Goal: Transaction & Acquisition: Purchase product/service

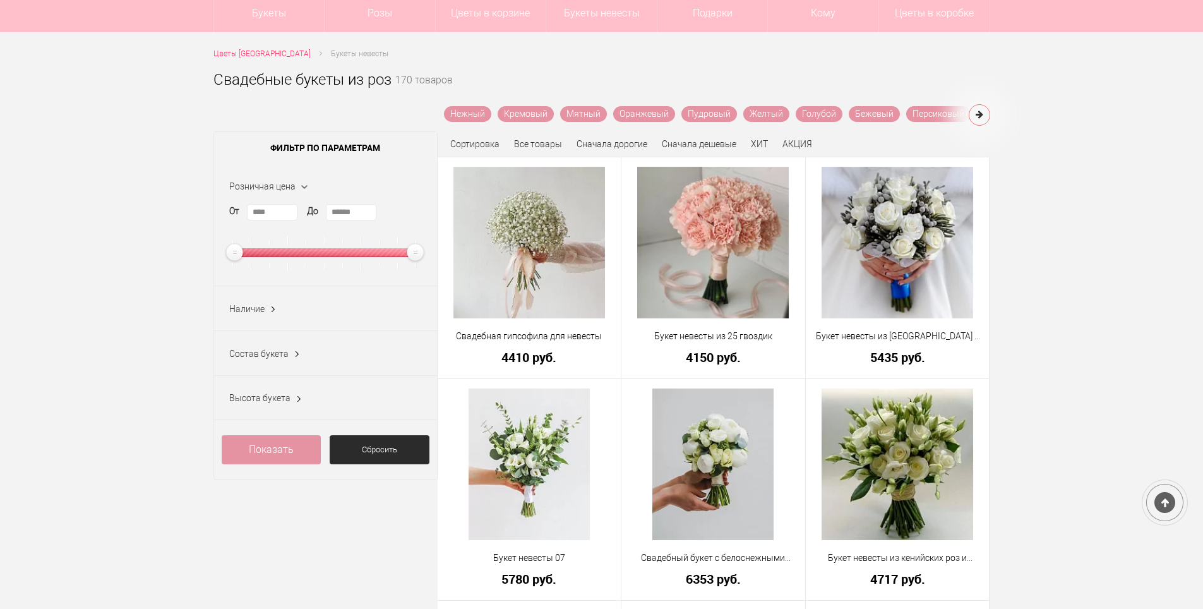
scroll to position [126, 0]
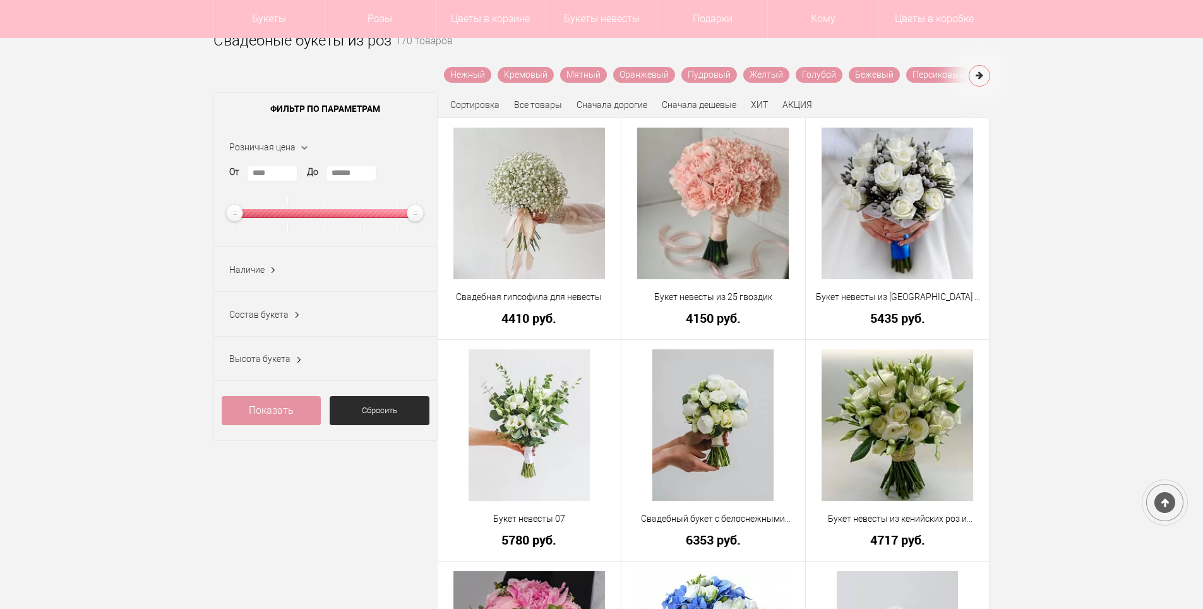
click at [369, 171] on div "От **** До ******" at bounding box center [325, 198] width 193 height 66
drag, startPoint x: 369, startPoint y: 171, endPoint x: 288, endPoint y: 168, distance: 80.9
click at [288, 168] on div "От **** До ******" at bounding box center [325, 198] width 193 height 66
type input "****"
click at [281, 407] on link "Показать" at bounding box center [272, 410] width 100 height 29
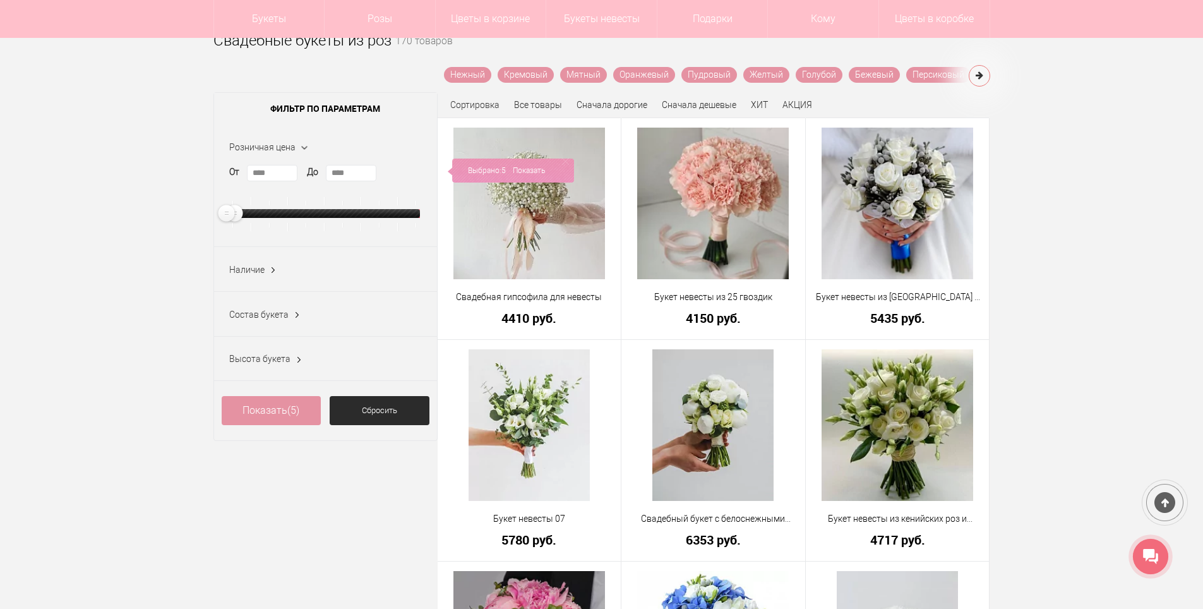
click at [474, 170] on div "Выбрано: 5 Показать" at bounding box center [511, 170] width 126 height 24
click at [500, 170] on div "Выбрано: 5 Показать" at bounding box center [511, 170] width 126 height 24
click at [277, 410] on link "Показать (5)" at bounding box center [272, 410] width 100 height 29
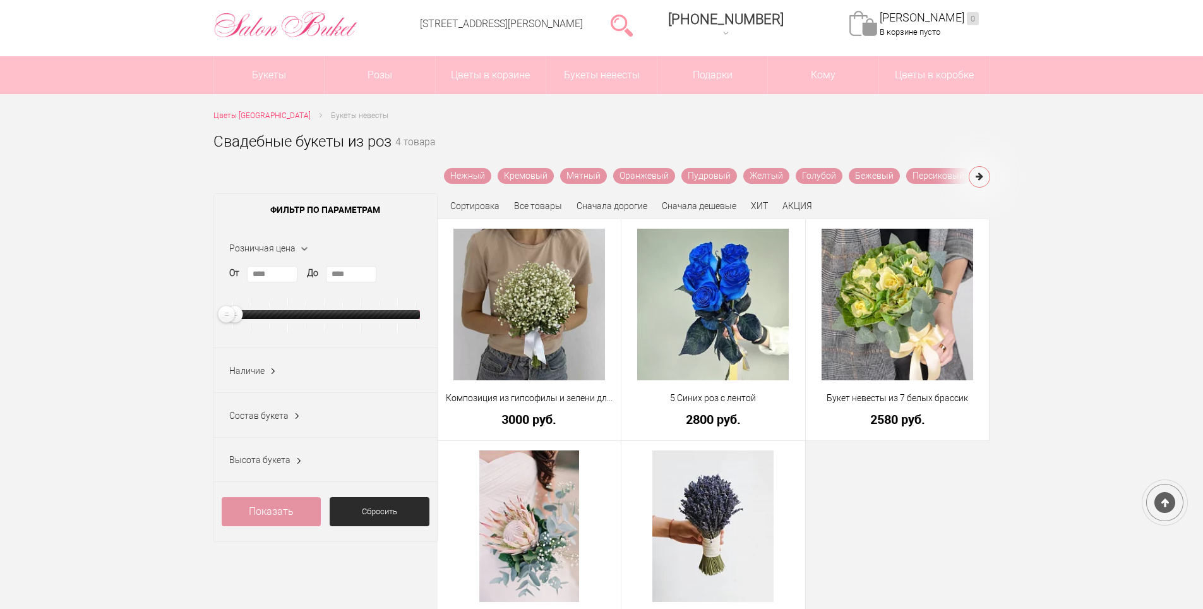
scroll to position [189, 0]
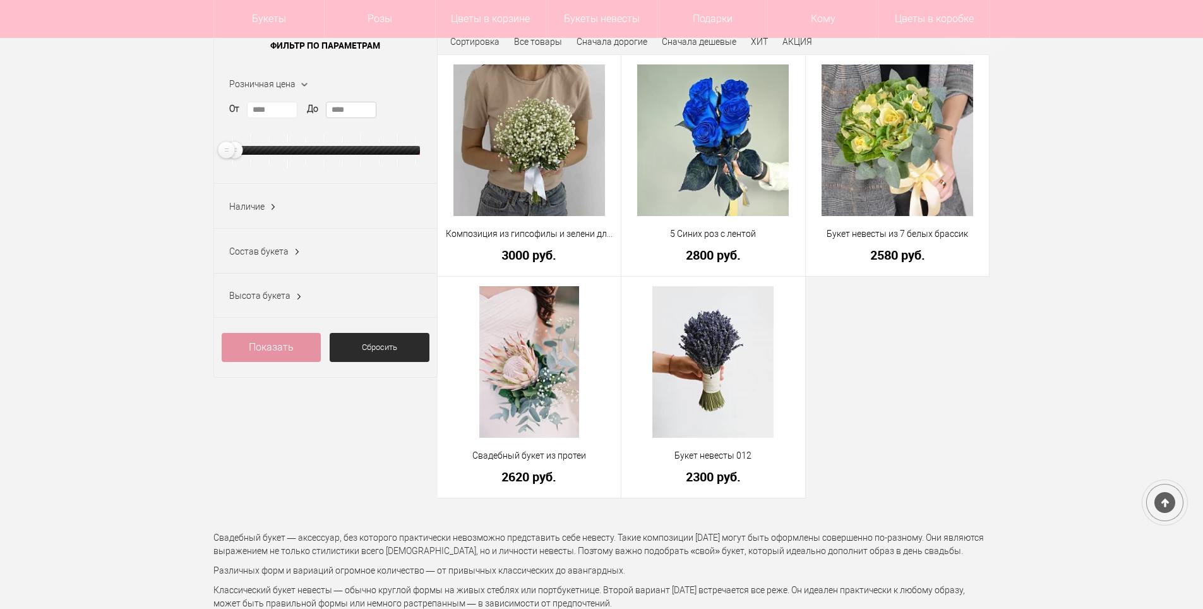
drag, startPoint x: 353, startPoint y: 109, endPoint x: 309, endPoint y: 109, distance: 43.6
click at [309, 109] on div "От **** До ****" at bounding box center [325, 135] width 193 height 66
type input "****"
click at [283, 346] on link "Показать" at bounding box center [272, 347] width 100 height 29
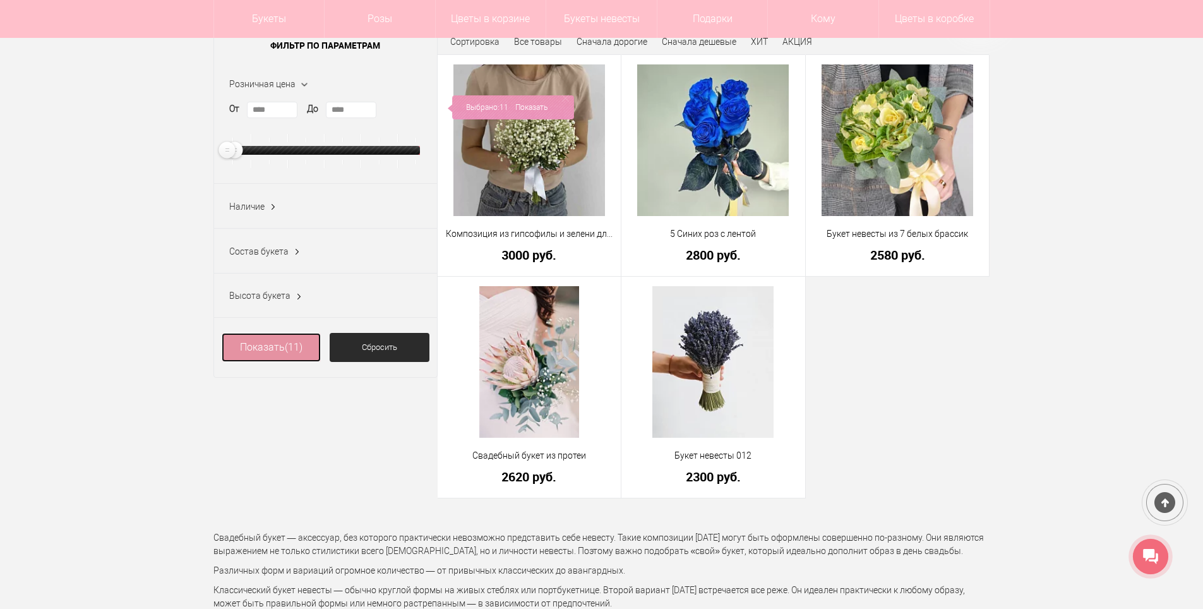
click at [278, 353] on link "Показать (11)" at bounding box center [272, 347] width 100 height 29
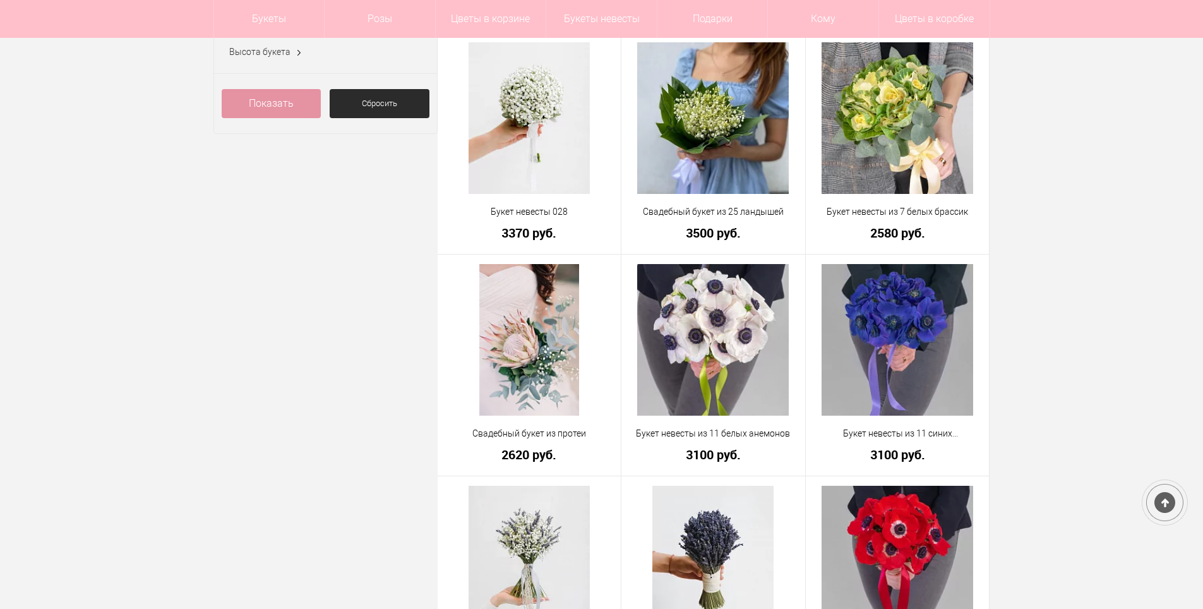
scroll to position [505, 0]
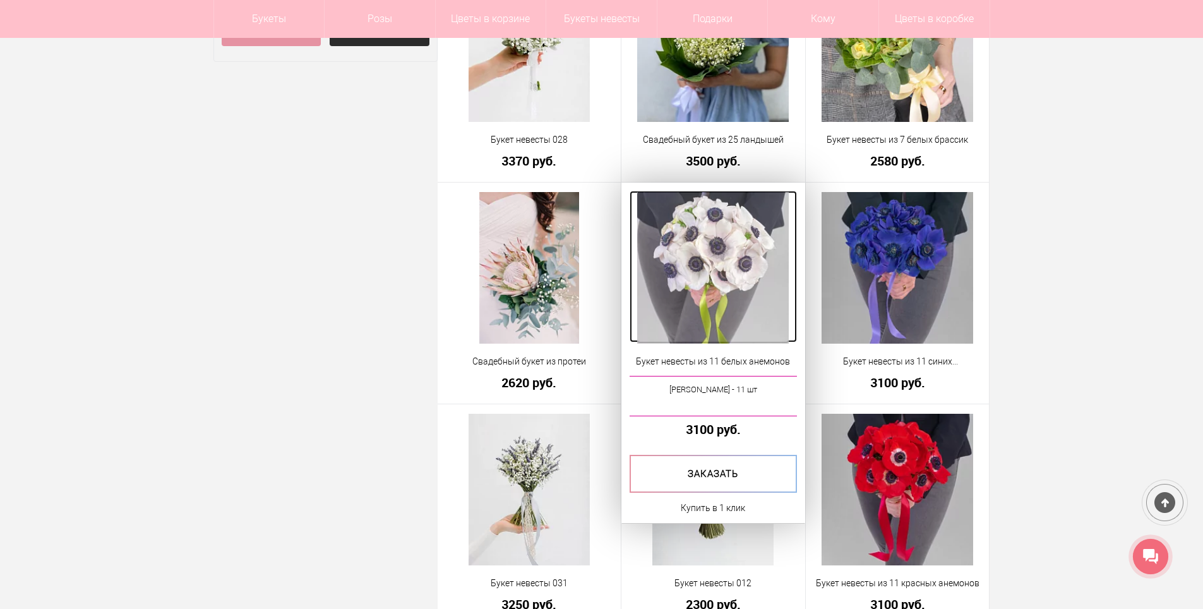
click at [698, 239] on img at bounding box center [713, 268] width 152 height 152
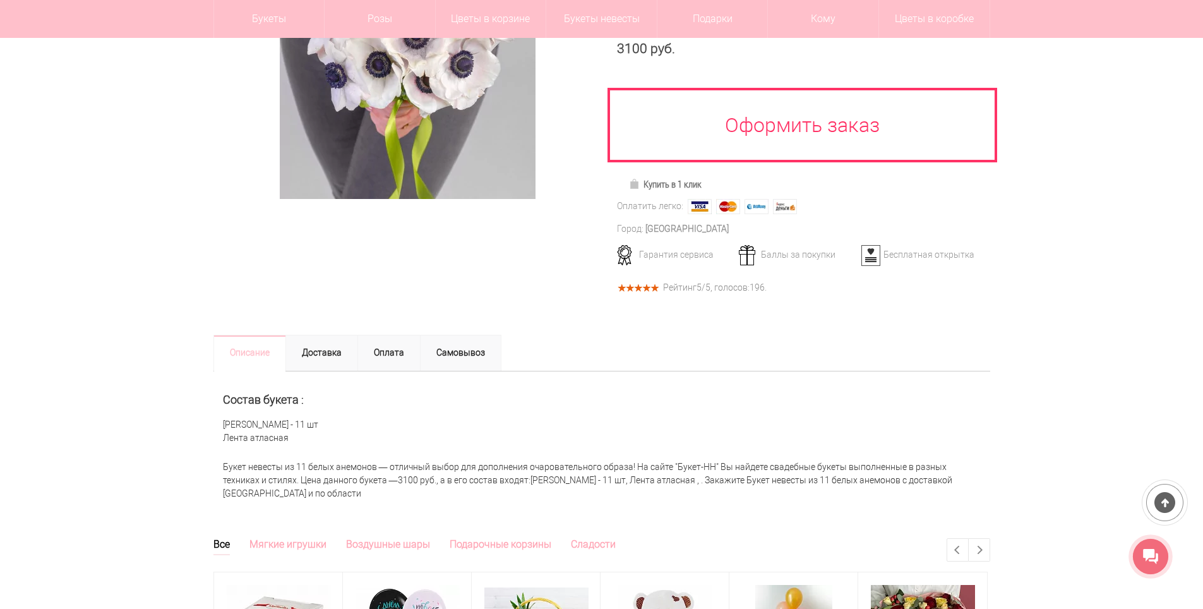
scroll to position [316, 0]
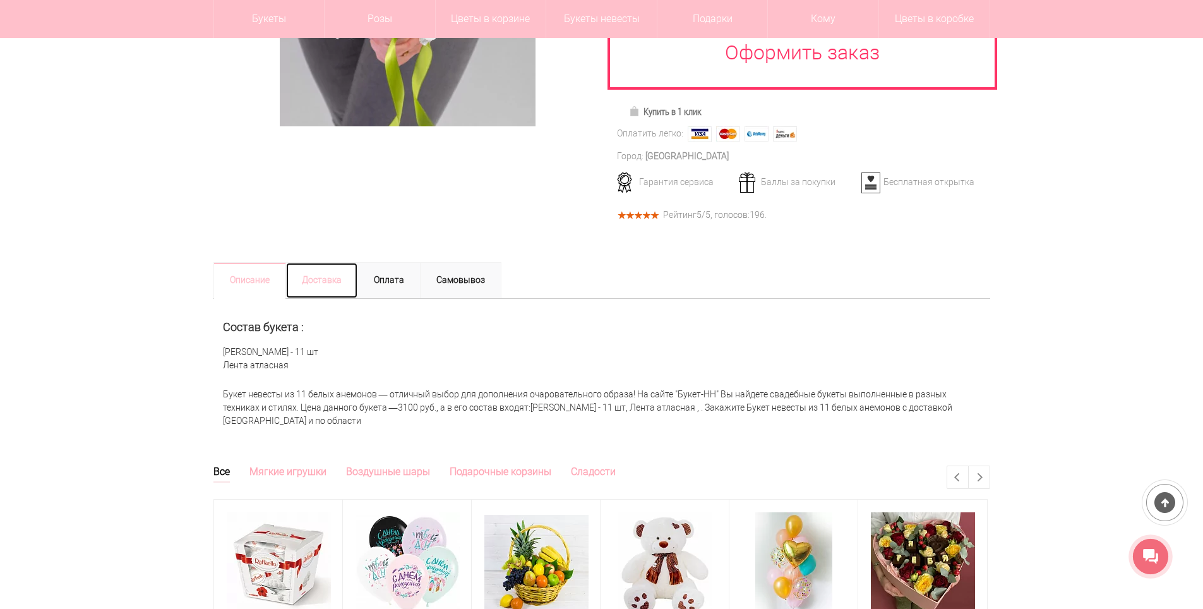
click at [310, 283] on link "Доставка" at bounding box center [321, 280] width 73 height 37
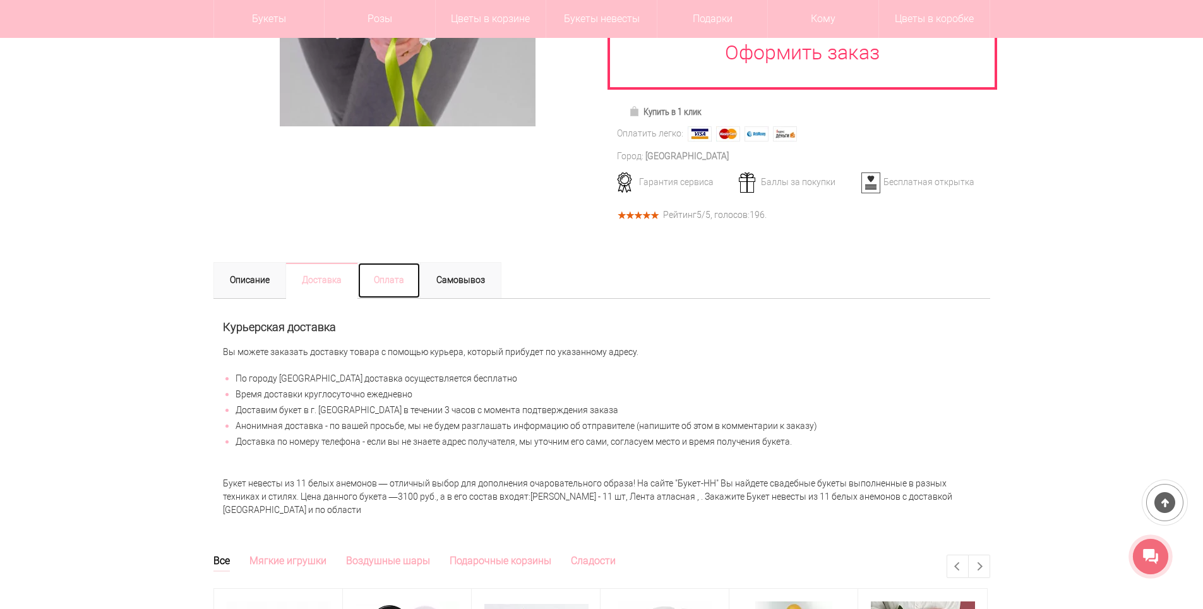
click at [387, 281] on link "Оплата" at bounding box center [388, 280] width 63 height 37
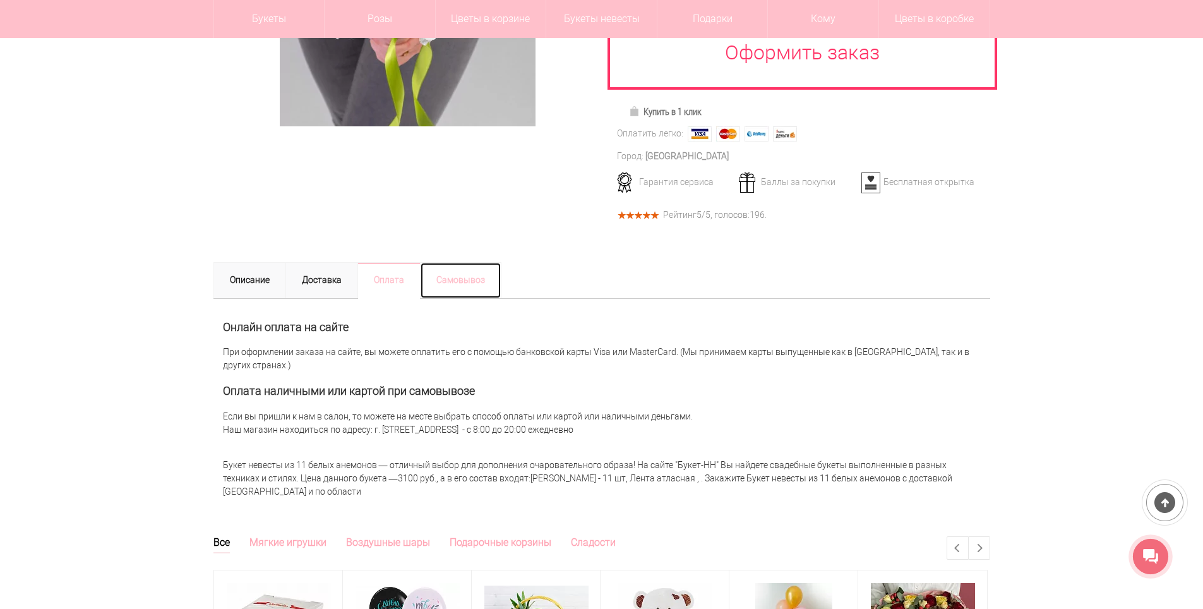
click at [461, 276] on link "Самовывоз" at bounding box center [460, 280] width 81 height 37
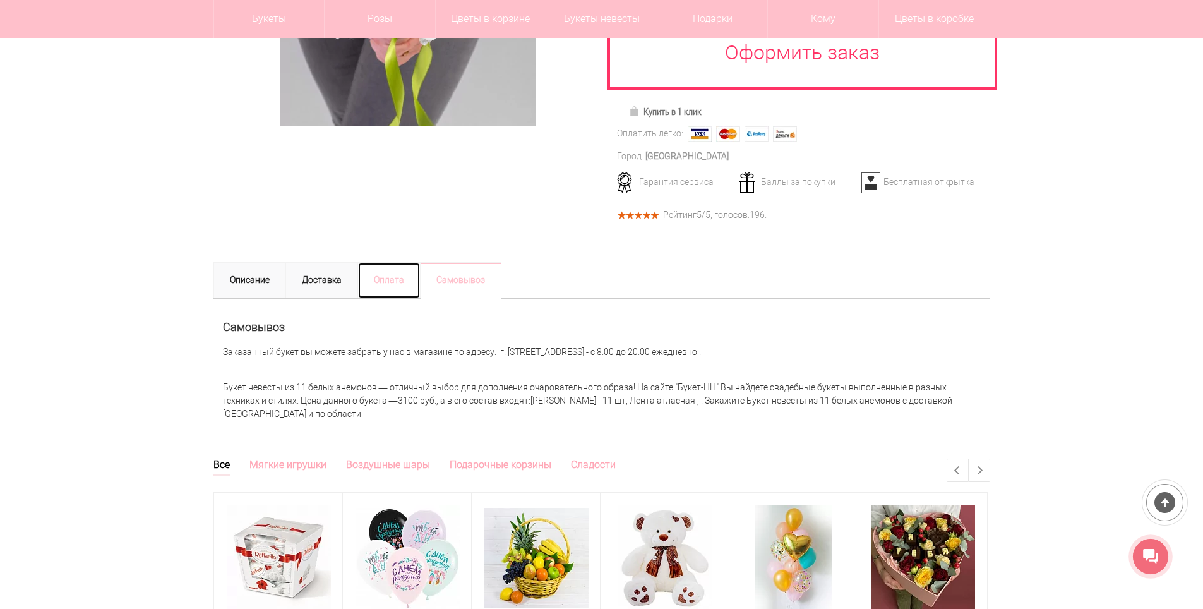
click at [386, 285] on link "Оплата" at bounding box center [388, 280] width 63 height 37
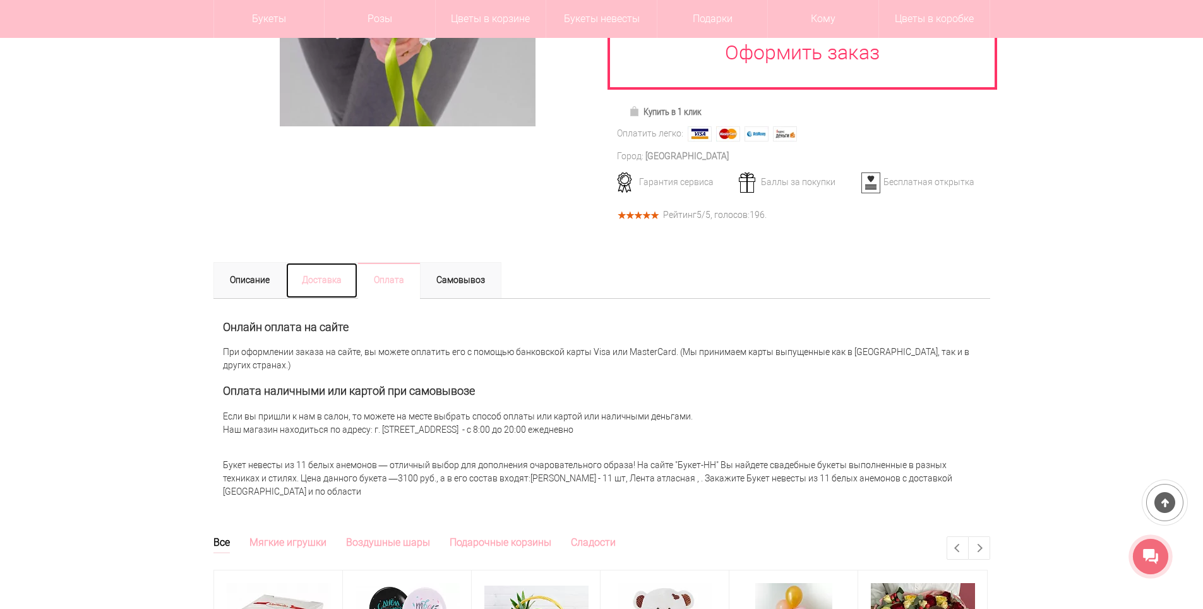
click at [322, 285] on link "Доставка" at bounding box center [321, 280] width 73 height 37
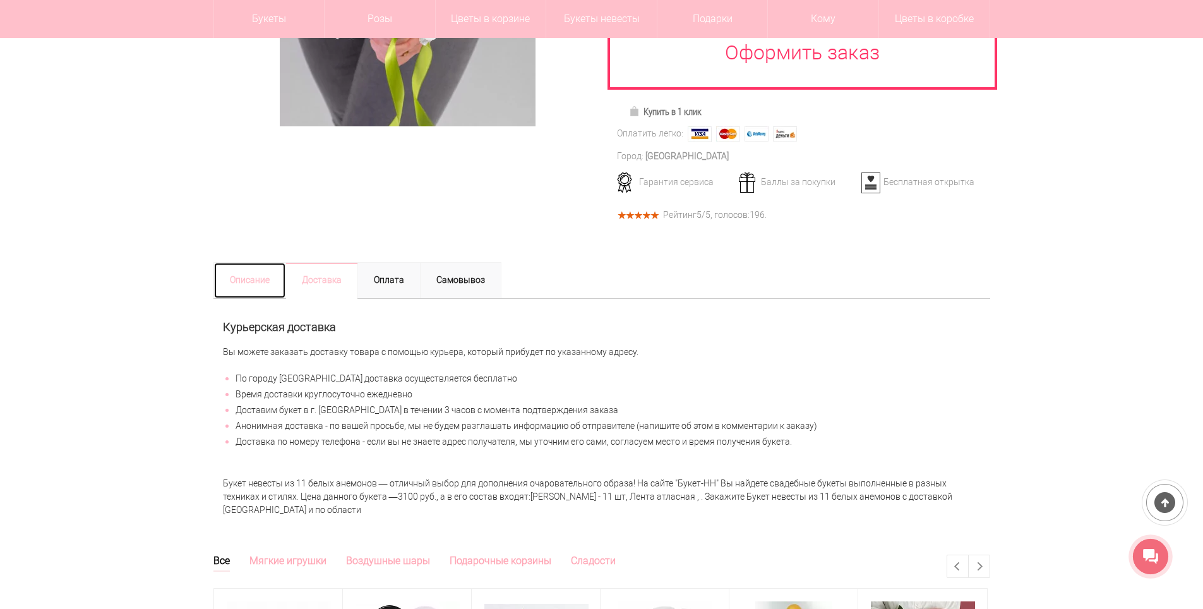
click at [251, 285] on link "Описание" at bounding box center [249, 280] width 73 height 37
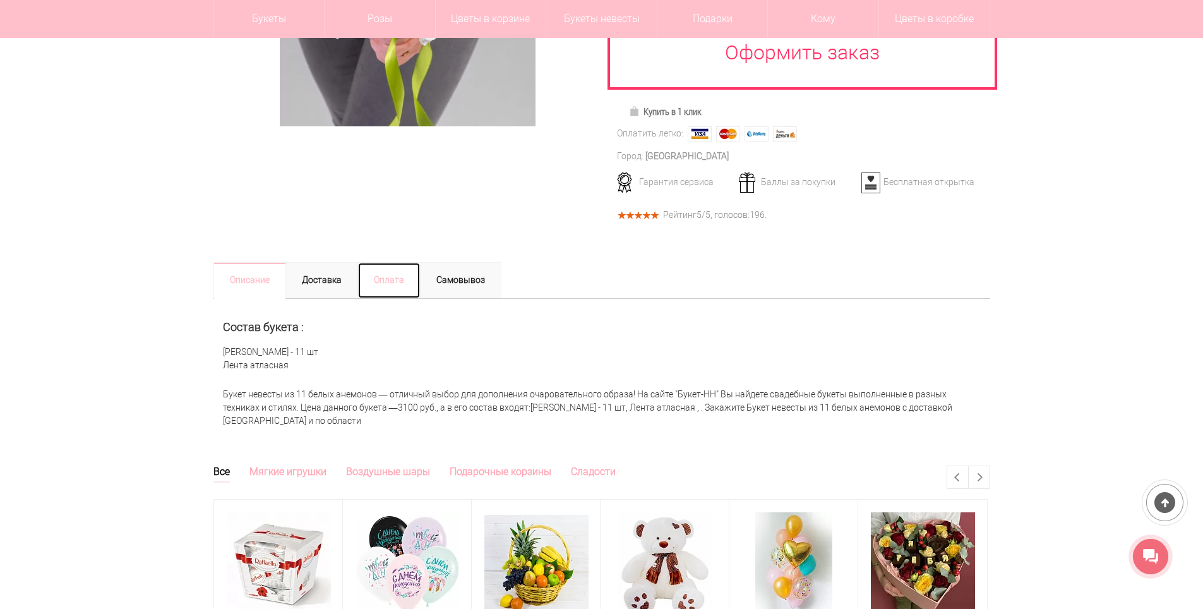
click at [383, 267] on link "Оплата" at bounding box center [388, 280] width 63 height 37
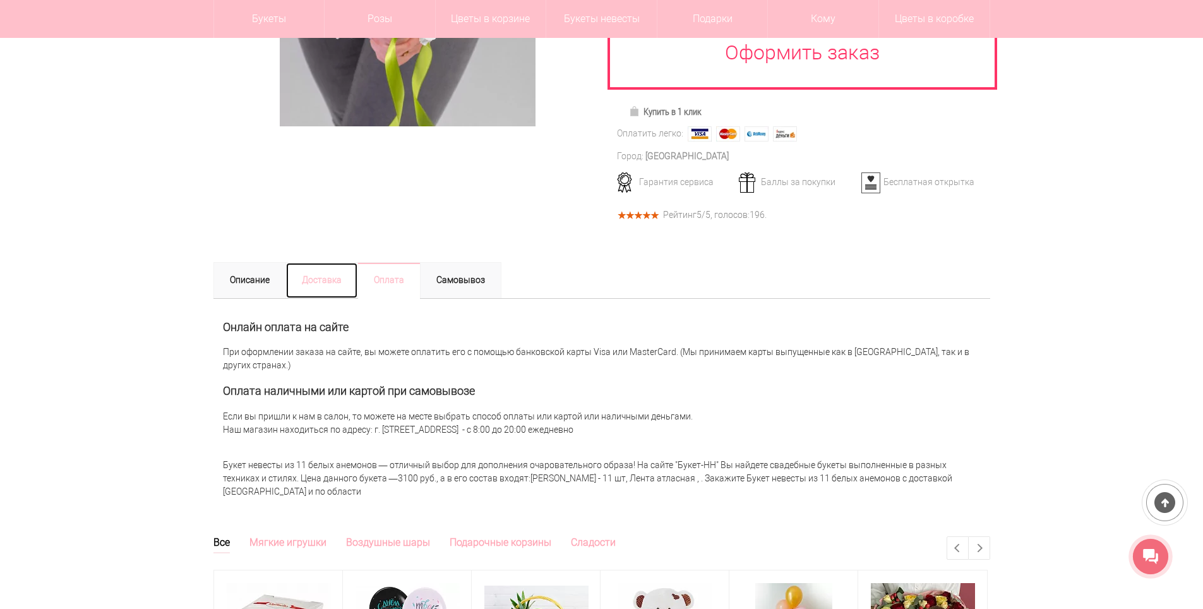
click at [329, 275] on link "Доставка" at bounding box center [321, 280] width 73 height 37
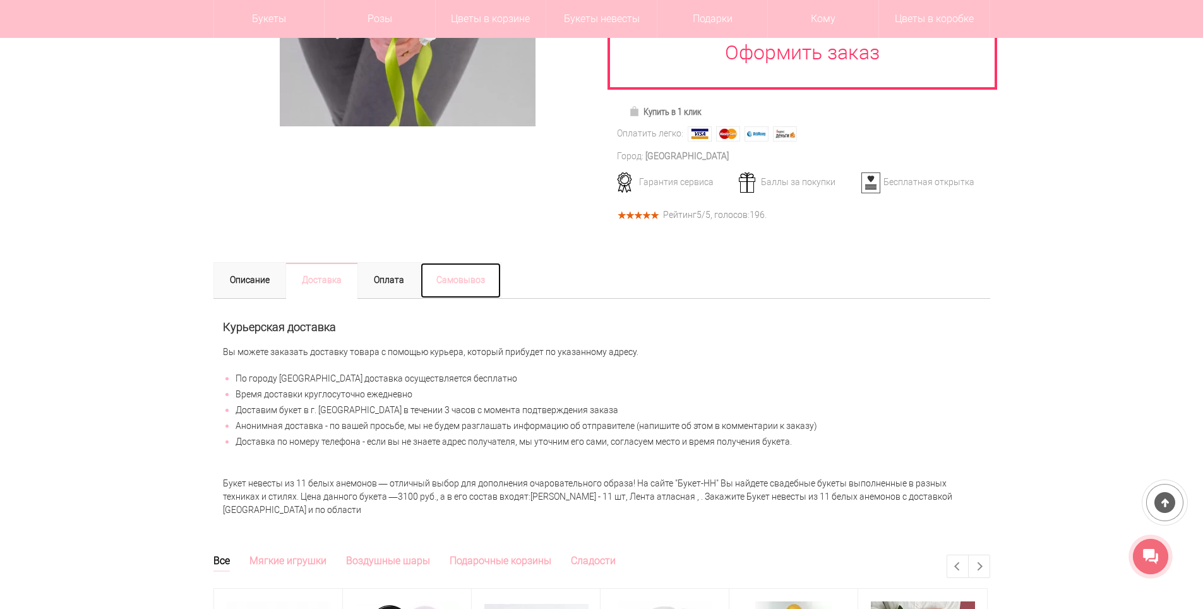
click at [455, 275] on link "Самовывоз" at bounding box center [460, 280] width 81 height 37
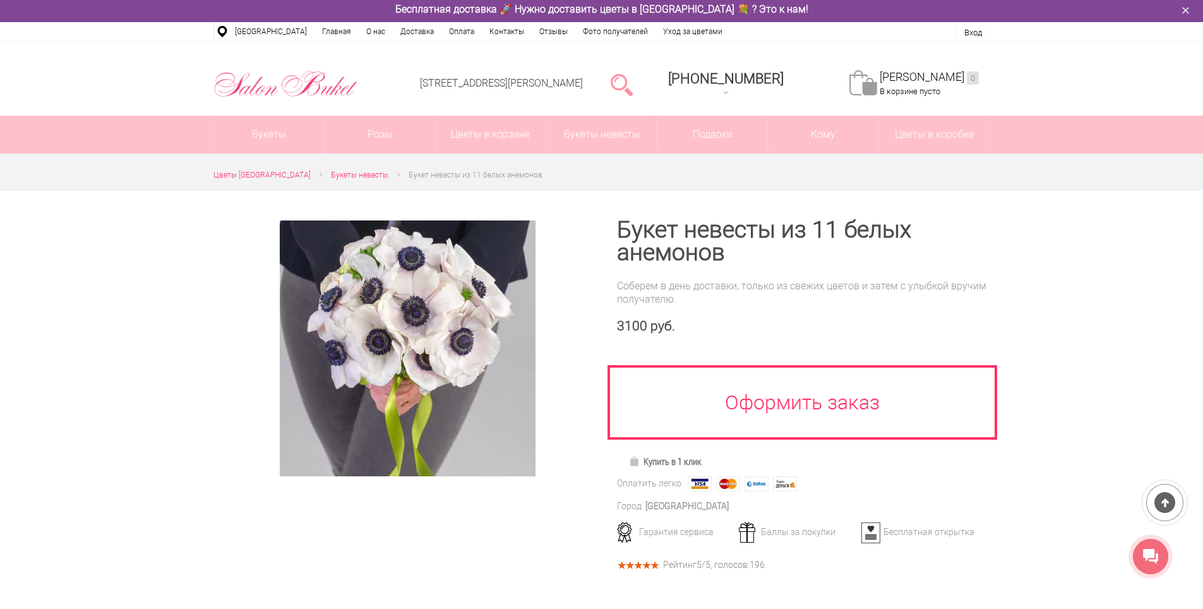
scroll to position [0, 0]
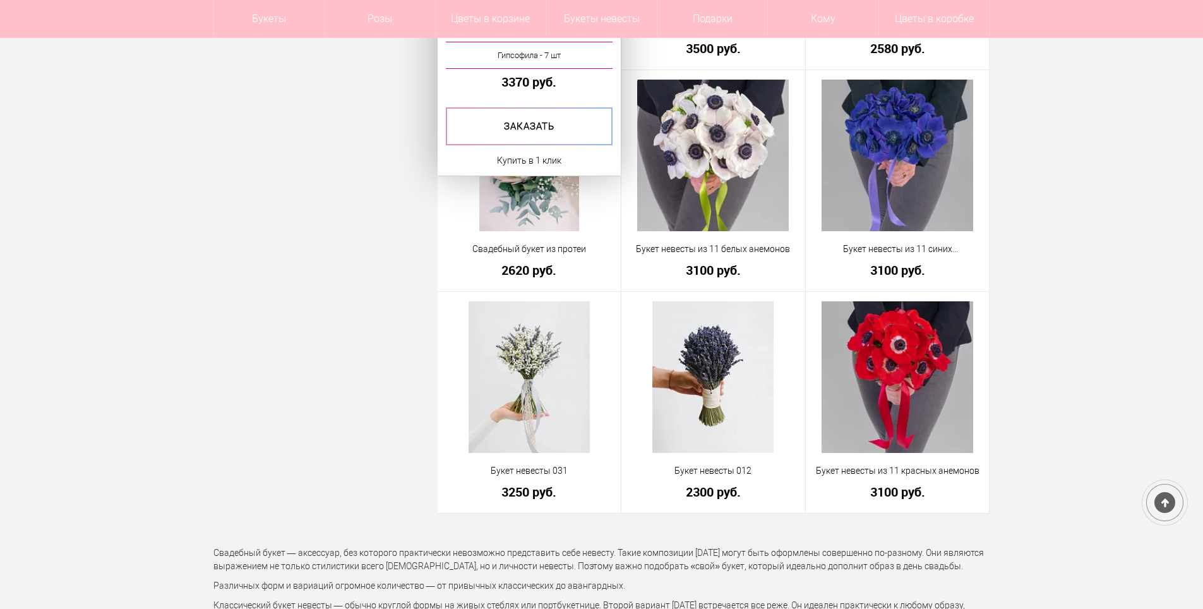
scroll to position [732, 0]
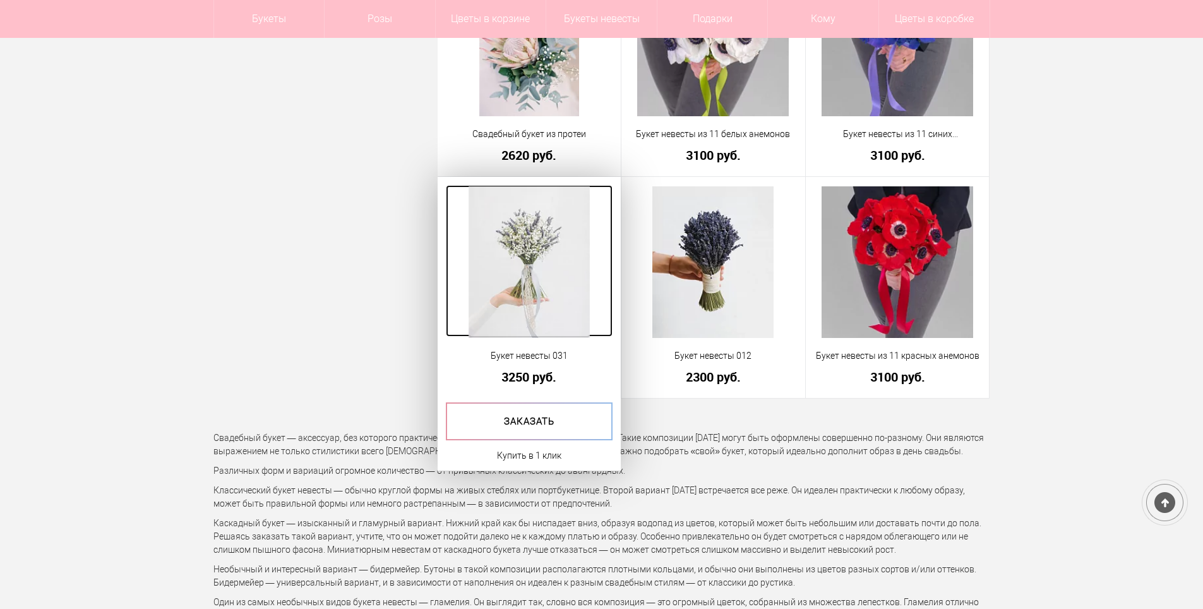
click at [518, 271] on img at bounding box center [528, 262] width 121 height 152
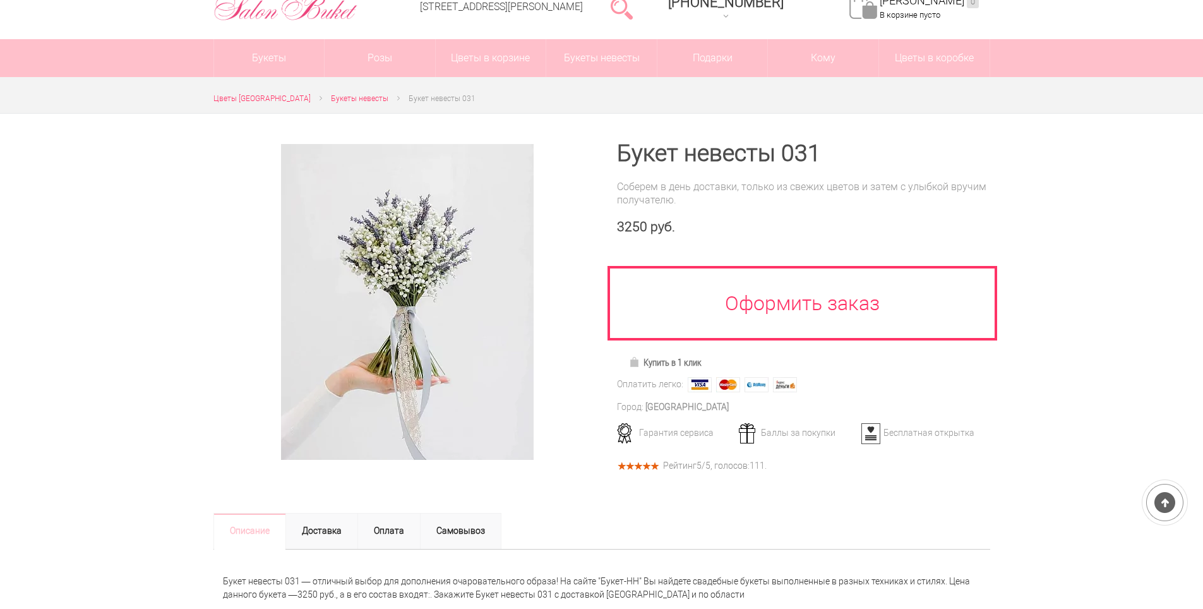
scroll to position [63, 0]
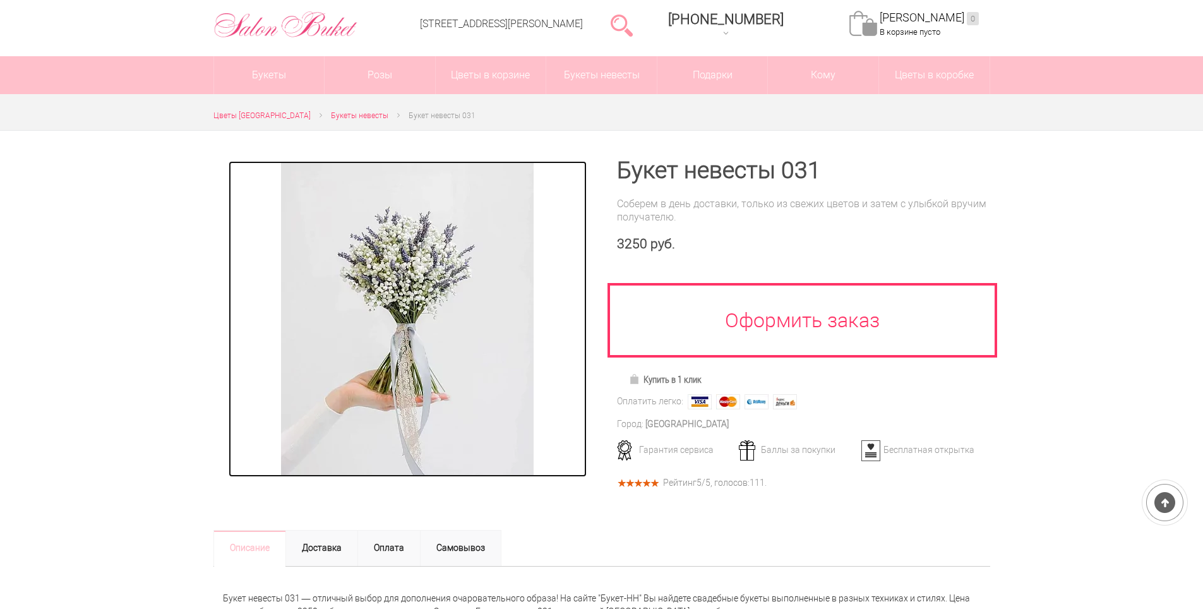
click at [393, 276] on img at bounding box center [407, 319] width 253 height 316
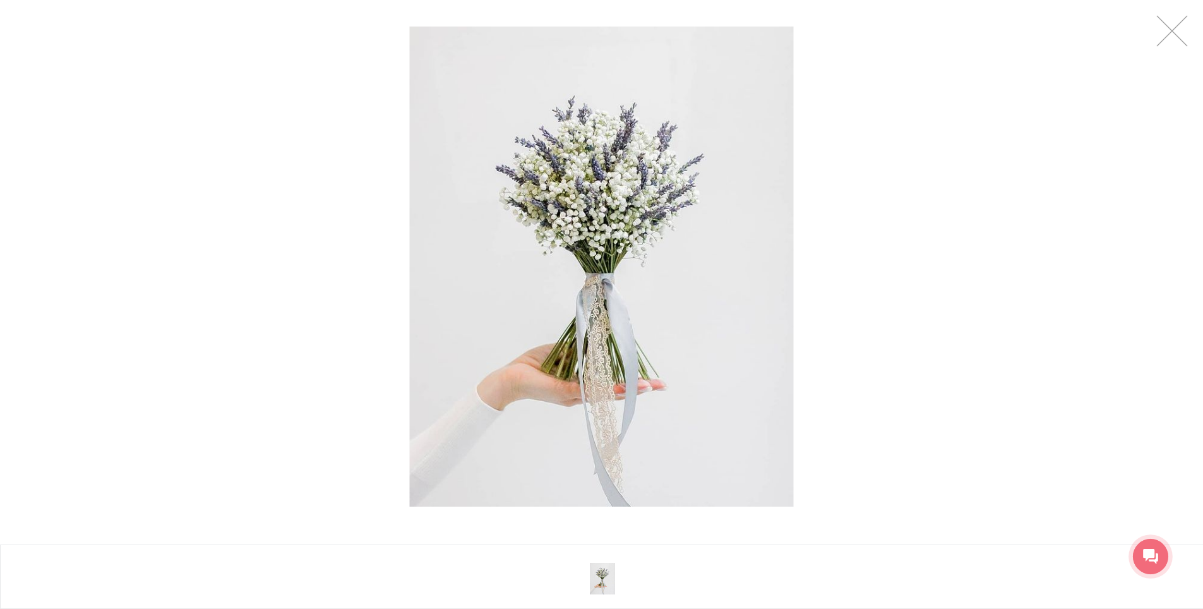
click at [942, 174] on div at bounding box center [601, 266] width 1203 height 533
click at [1177, 23] on link at bounding box center [1172, 31] width 32 height 32
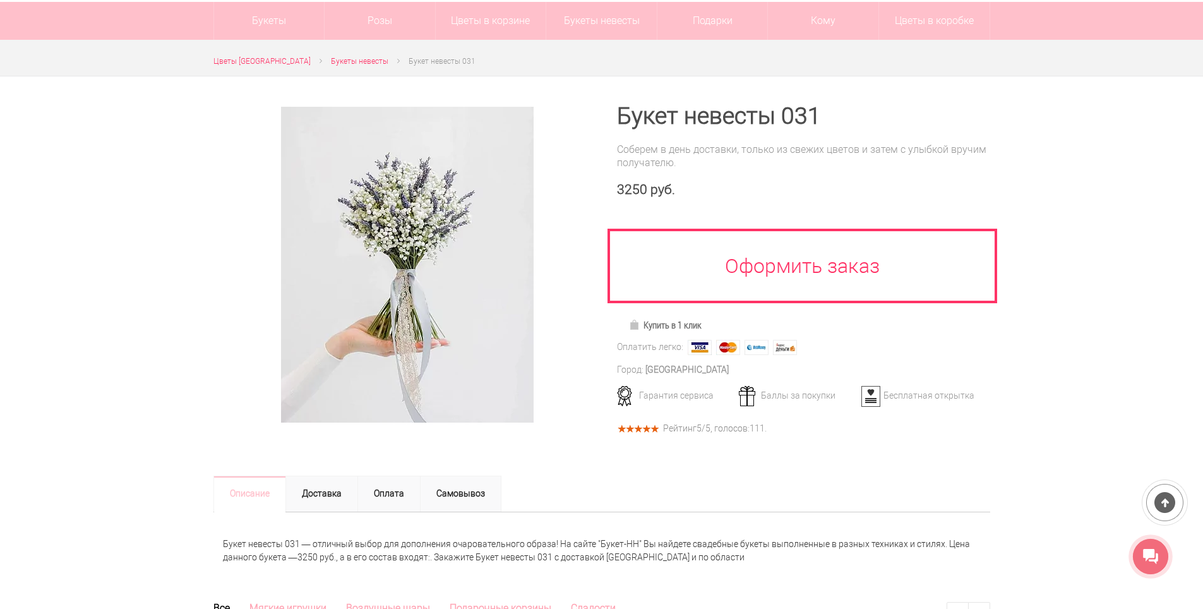
scroll to position [189, 0]
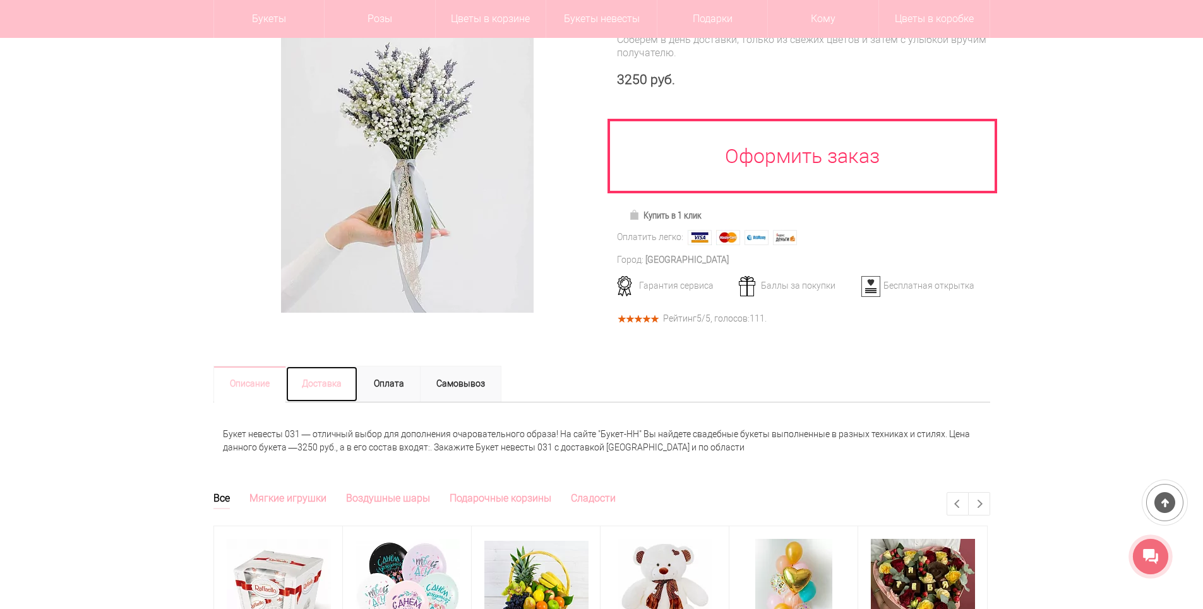
click at [314, 386] on link "Доставка" at bounding box center [321, 384] width 73 height 37
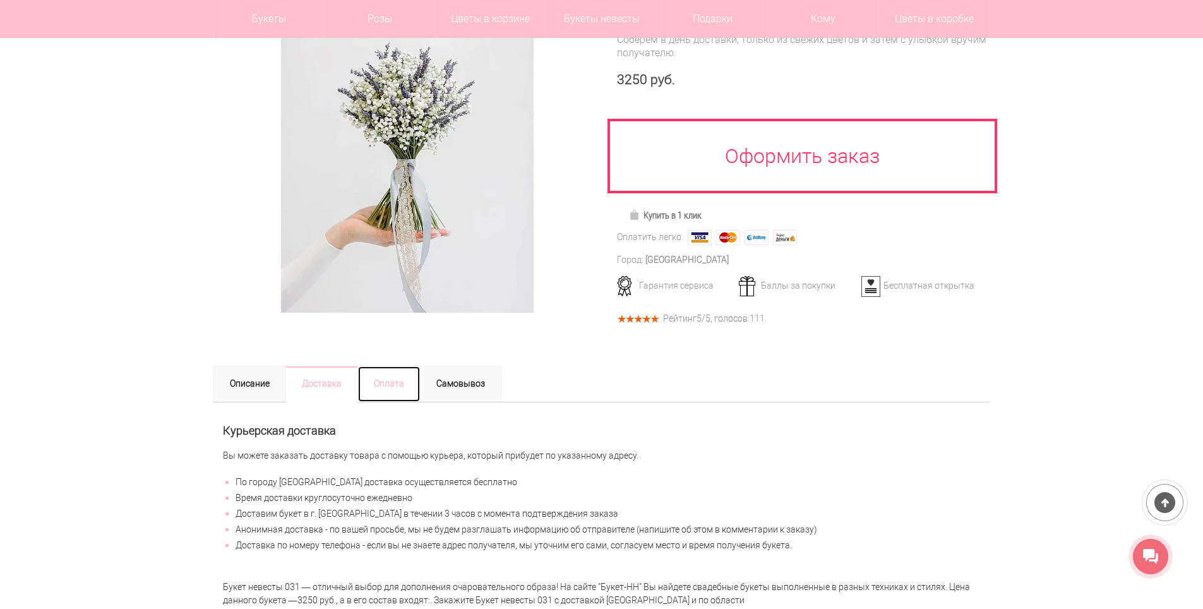
click at [400, 386] on link "Оплата" at bounding box center [388, 384] width 63 height 37
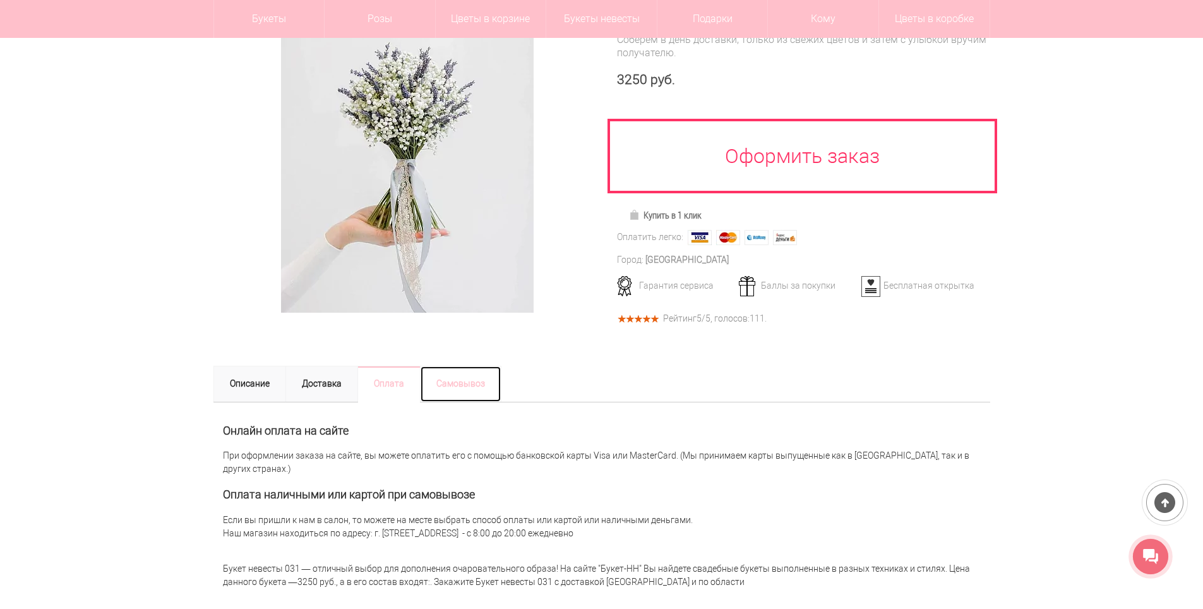
click at [449, 386] on link "Самовывоз" at bounding box center [460, 384] width 81 height 37
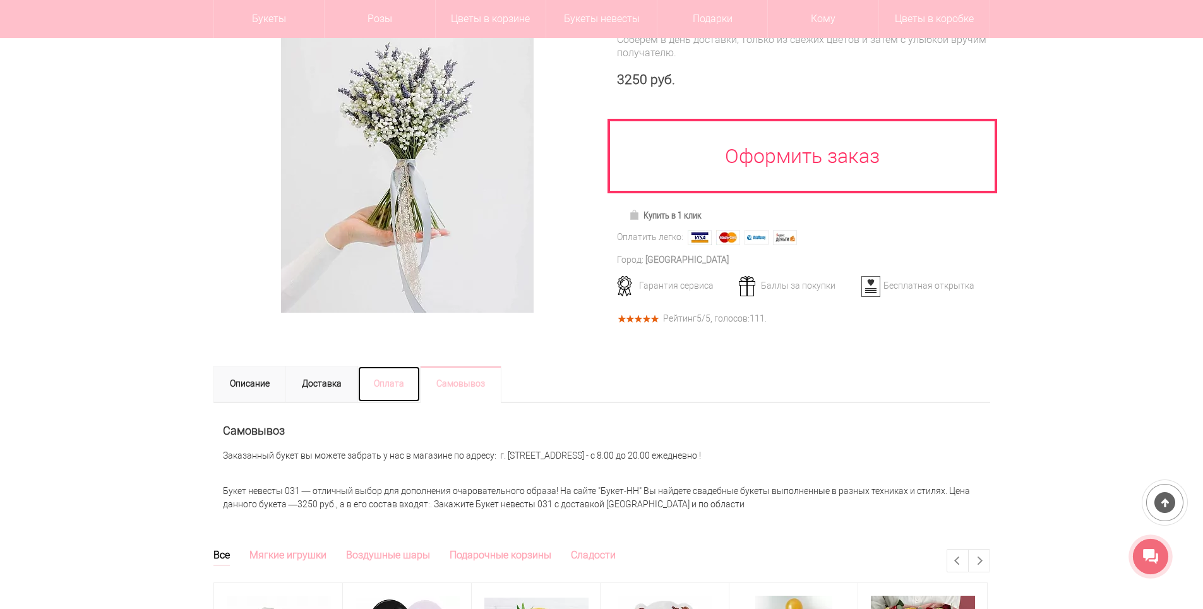
click at [366, 389] on link "Оплата" at bounding box center [388, 384] width 63 height 37
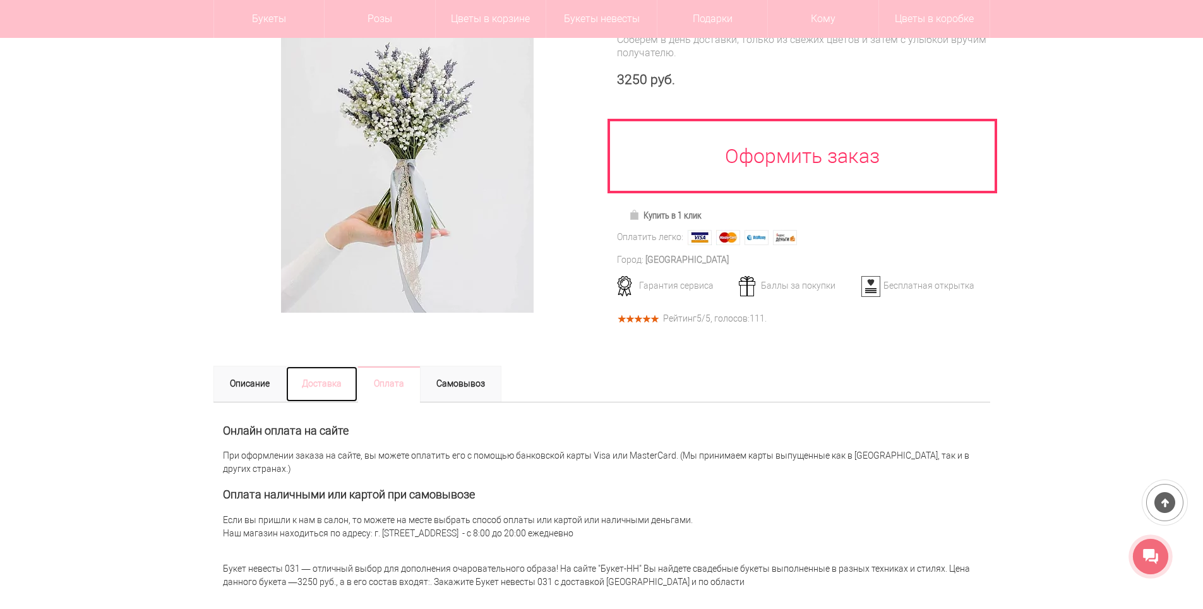
click at [304, 388] on link "Доставка" at bounding box center [321, 384] width 73 height 37
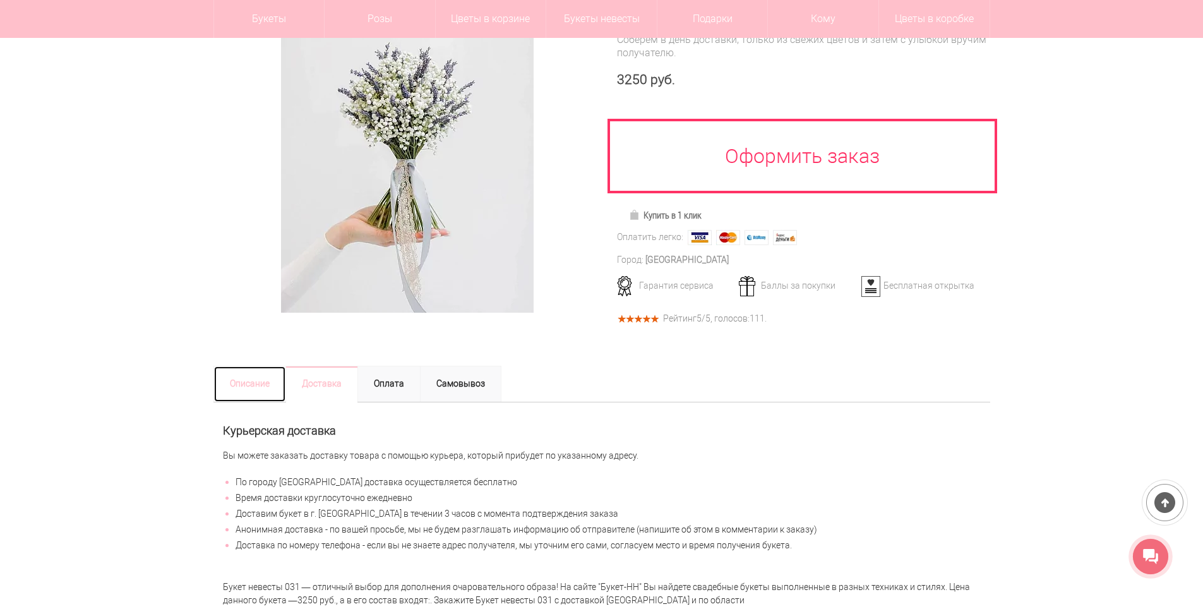
click at [237, 378] on link "Описание" at bounding box center [249, 384] width 73 height 37
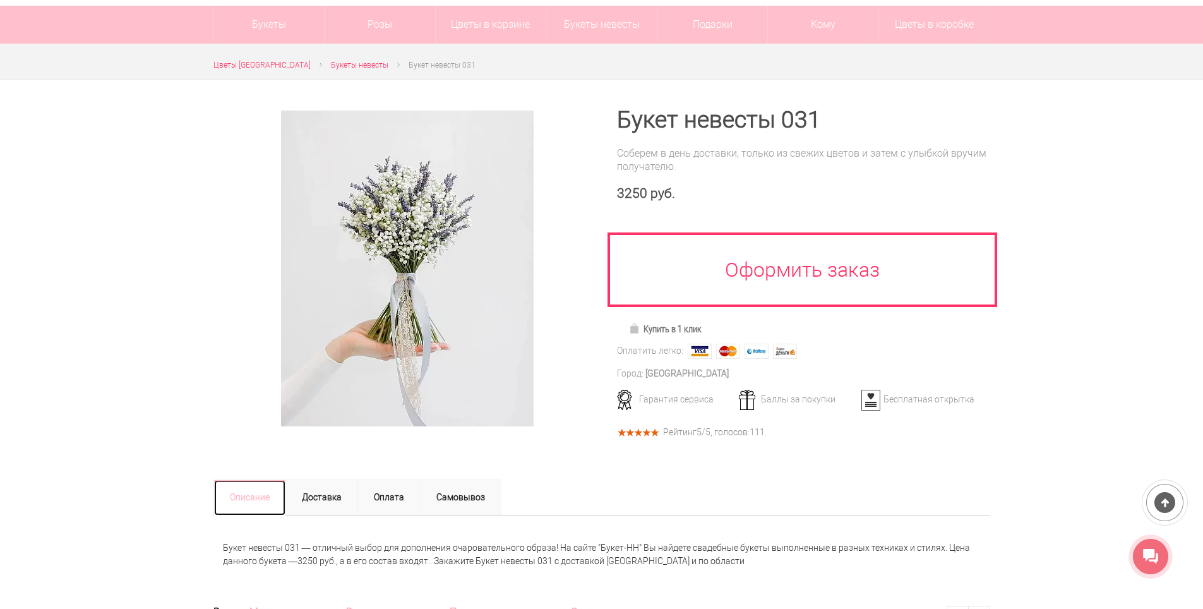
scroll to position [0, 0]
